Goal: Task Accomplishment & Management: Manage account settings

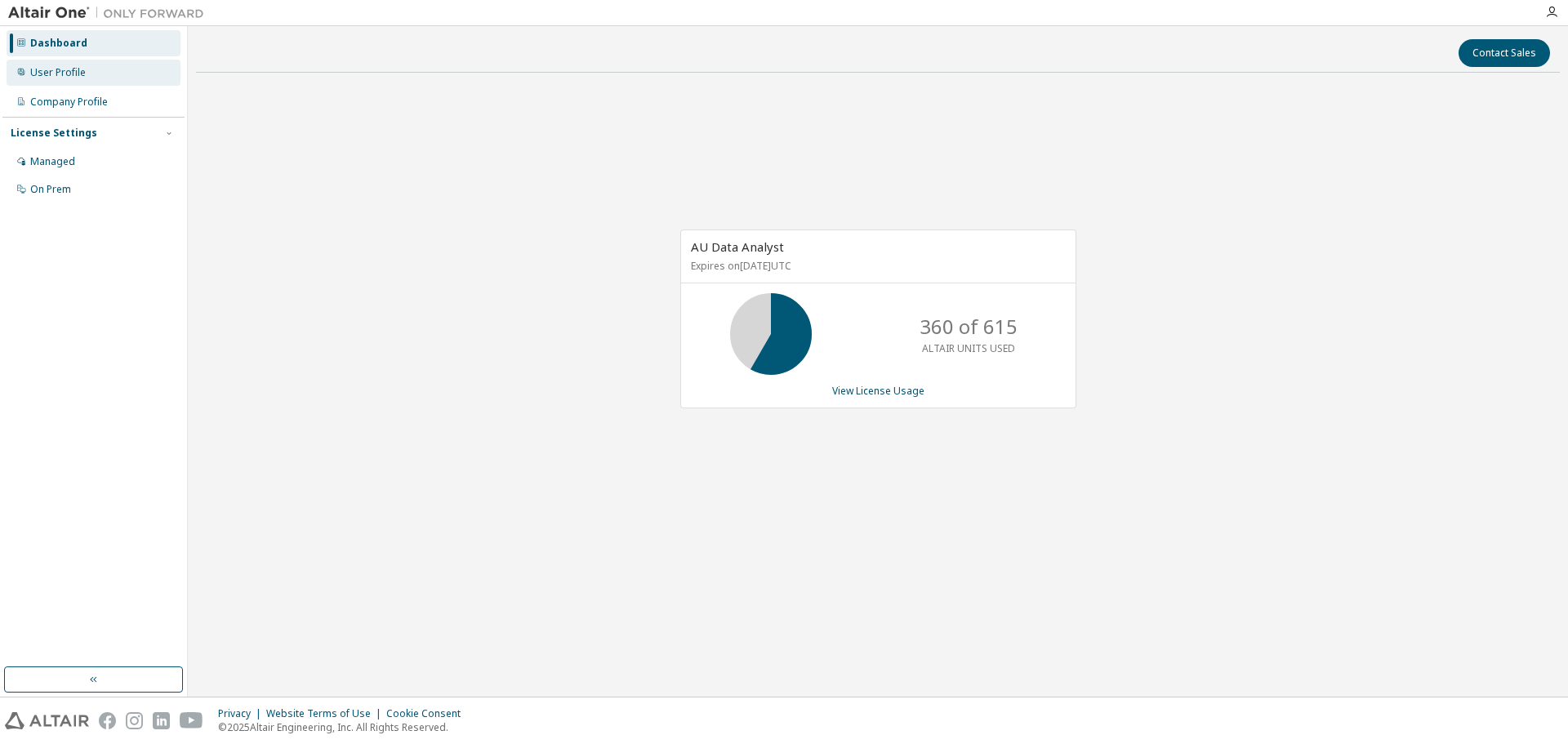
click at [76, 69] on div "User Profile" at bounding box center [57, 73] width 55 height 13
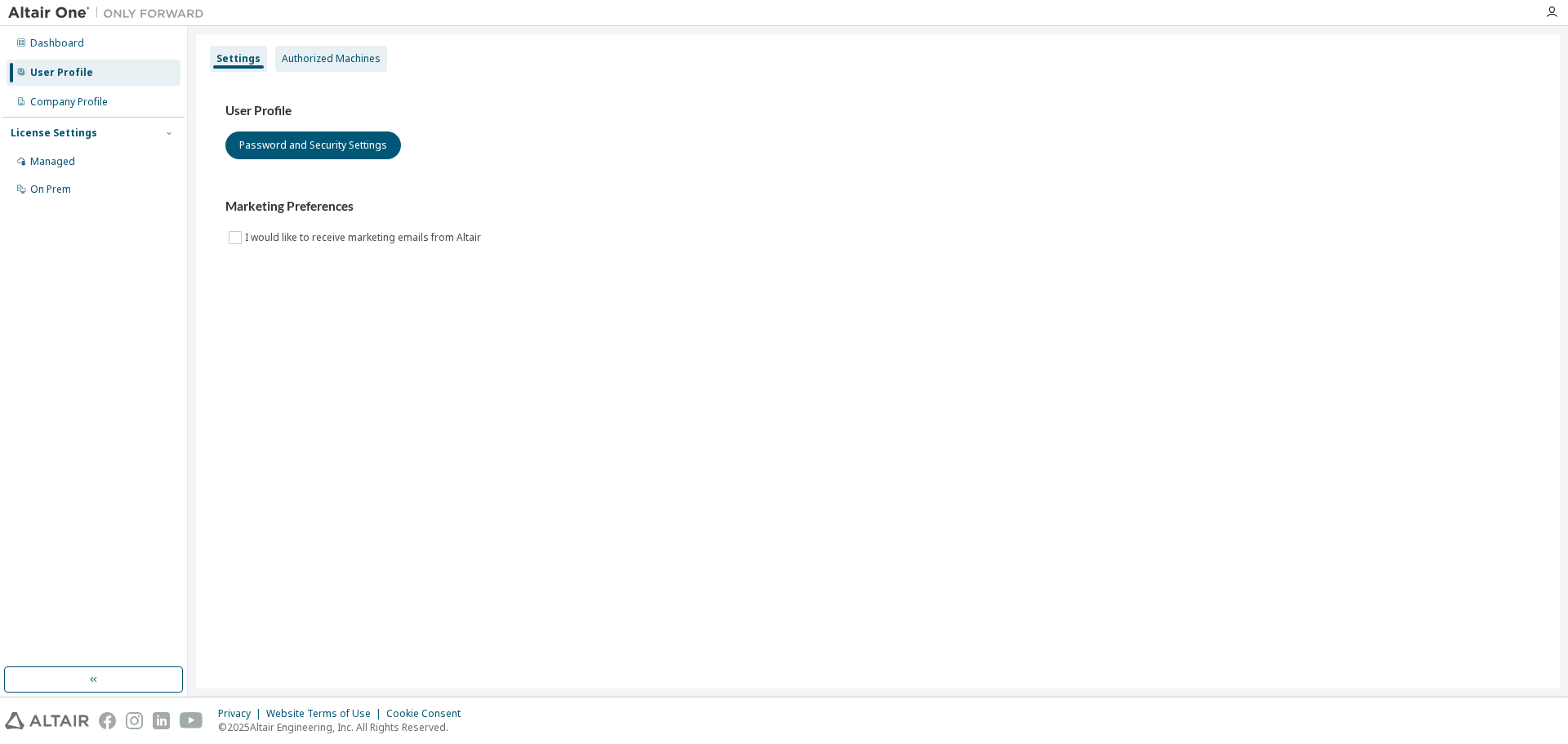
click at [291, 54] on div "Authorized Machines" at bounding box center [332, 59] width 99 height 13
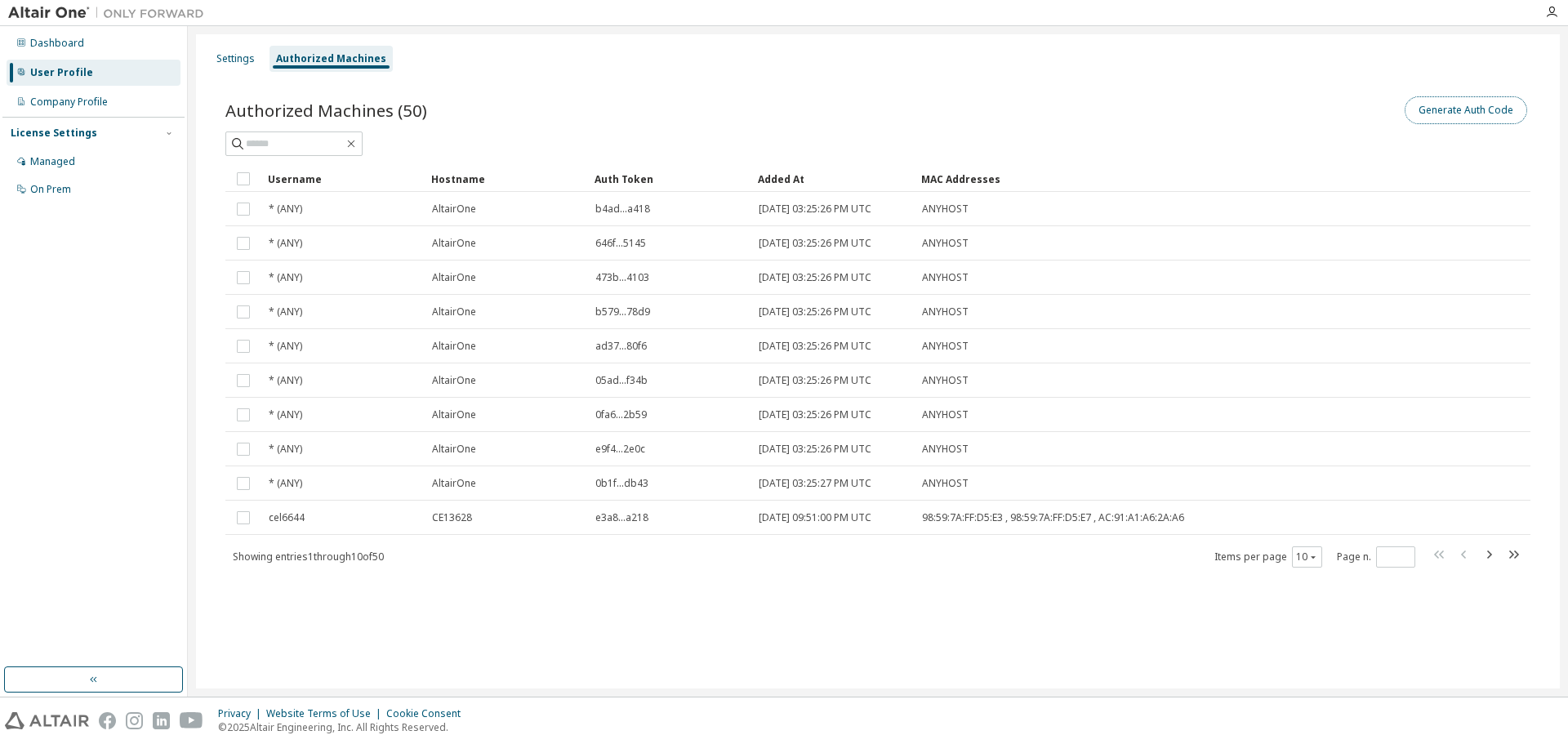
click at [1479, 102] on button "Generate Auth Code" at bounding box center [1466, 111] width 123 height 28
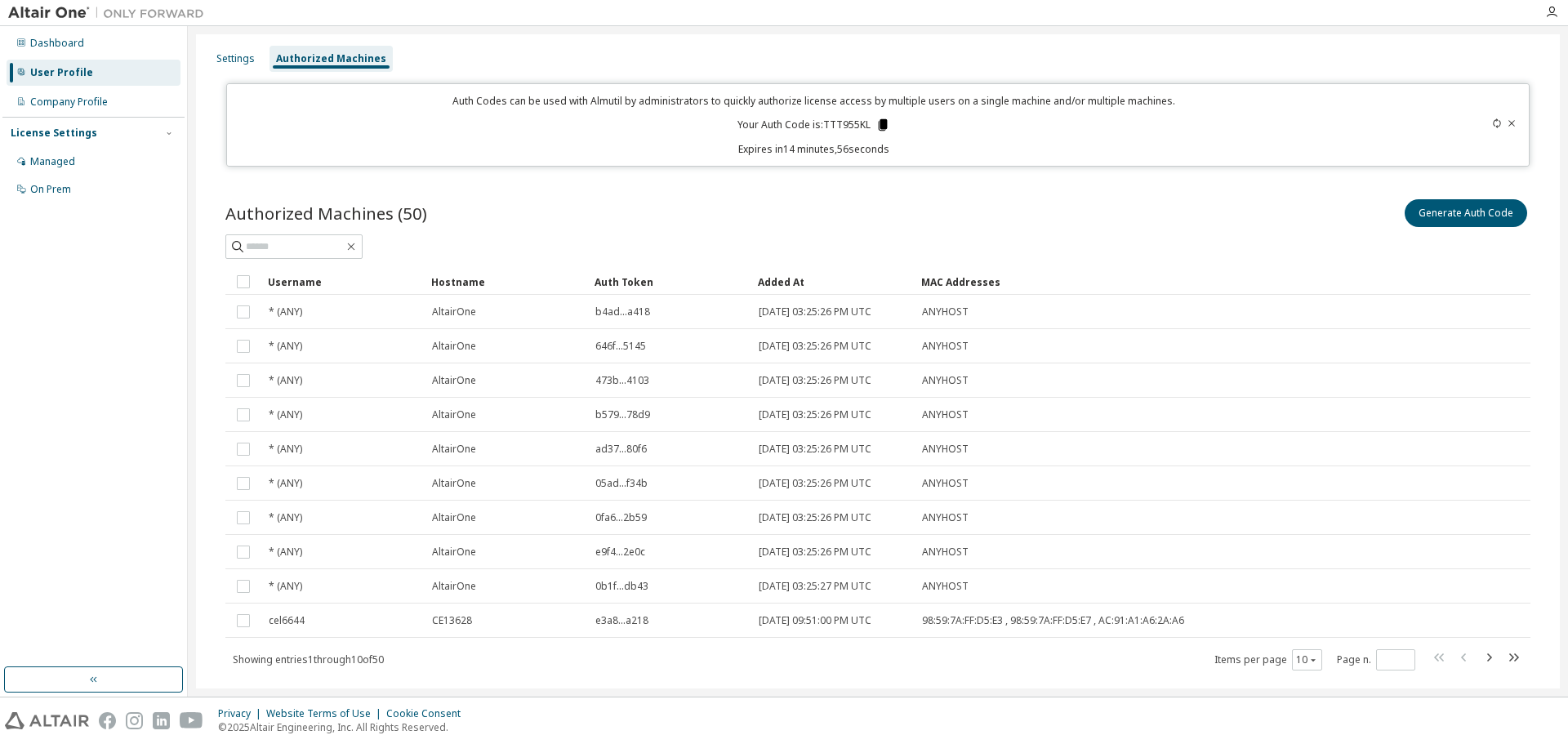
click at [879, 125] on icon at bounding box center [883, 125] width 9 height 11
